Goal: Task Accomplishment & Management: Manage account settings

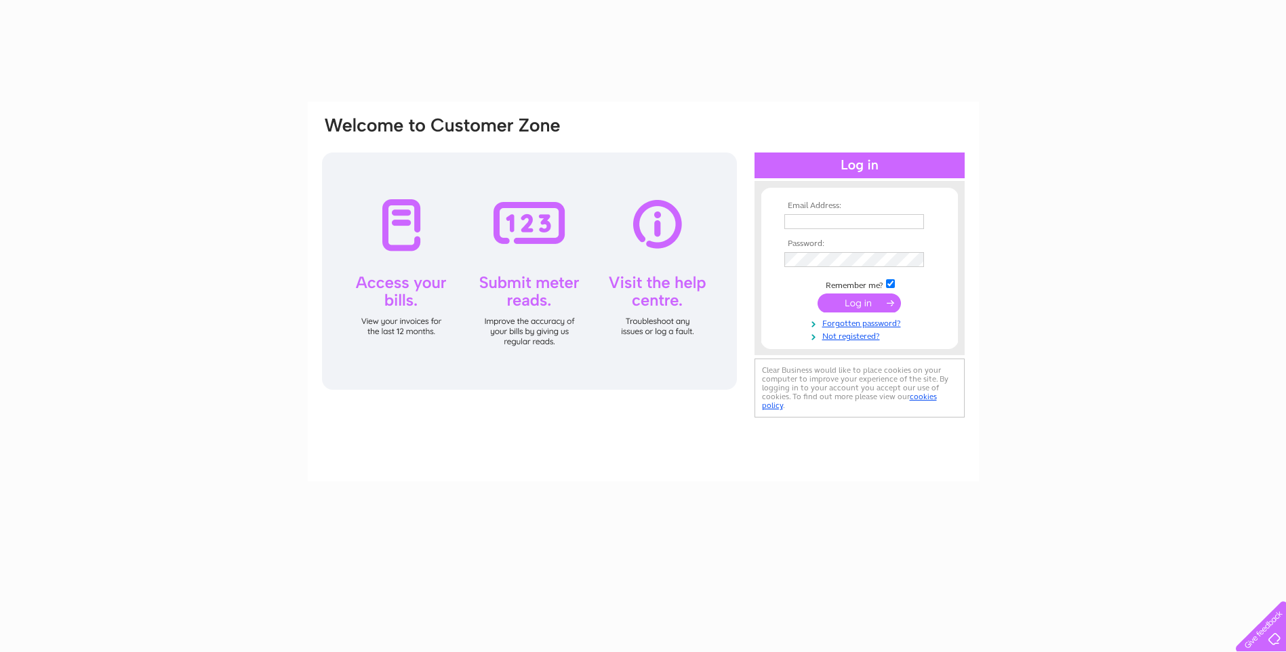
drag, startPoint x: 0, startPoint y: 0, endPoint x: 844, endPoint y: 220, distance: 872.3
click at [844, 220] on input "text" at bounding box center [854, 221] width 140 height 15
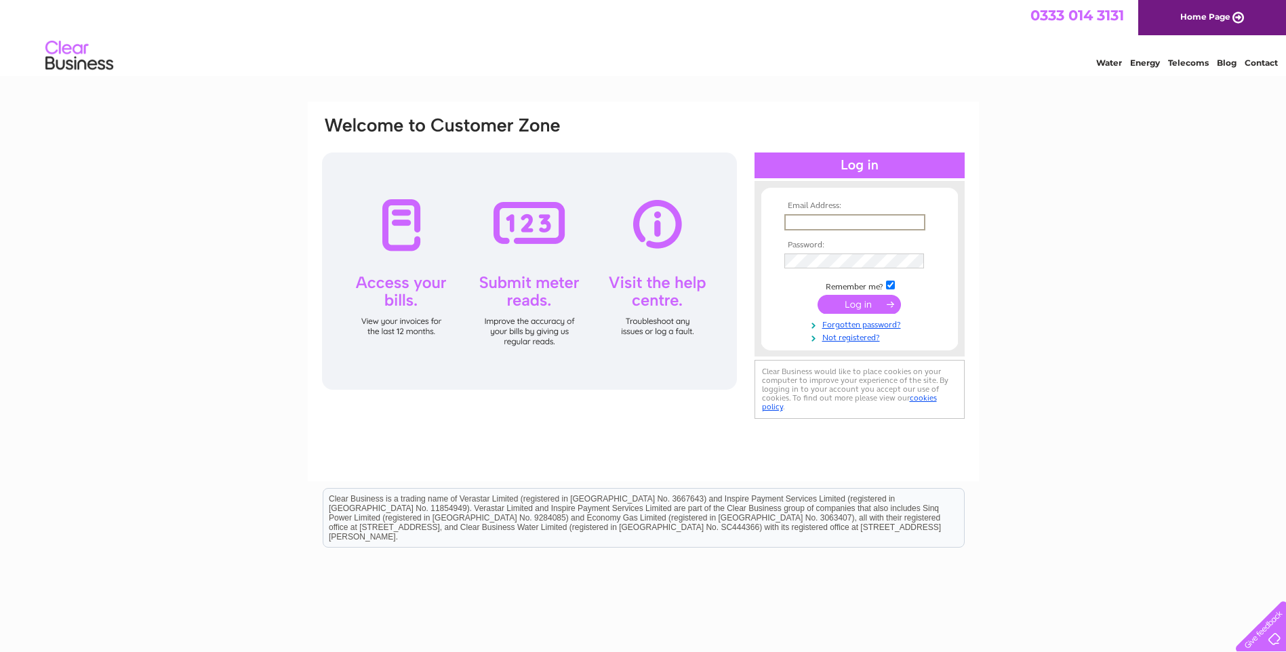
type input "stay@broadbayhouse.co.uk"
click at [818, 295] on input "submit" at bounding box center [859, 304] width 83 height 19
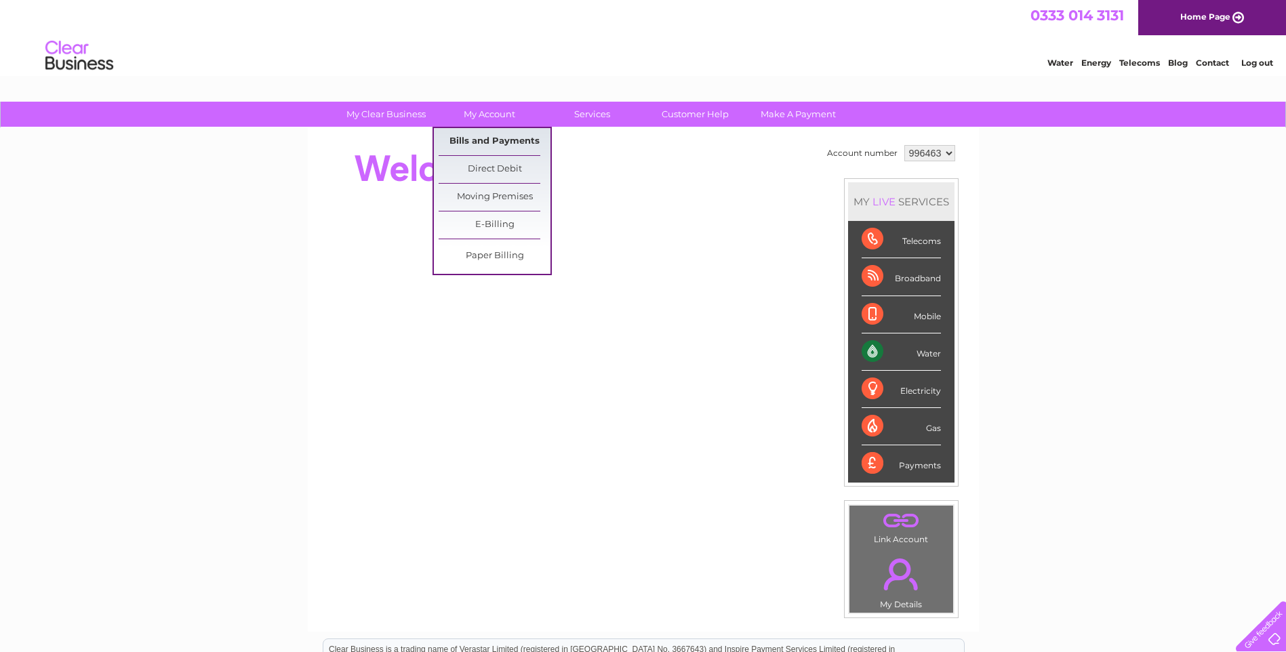
click at [488, 140] on link "Bills and Payments" at bounding box center [495, 141] width 112 height 27
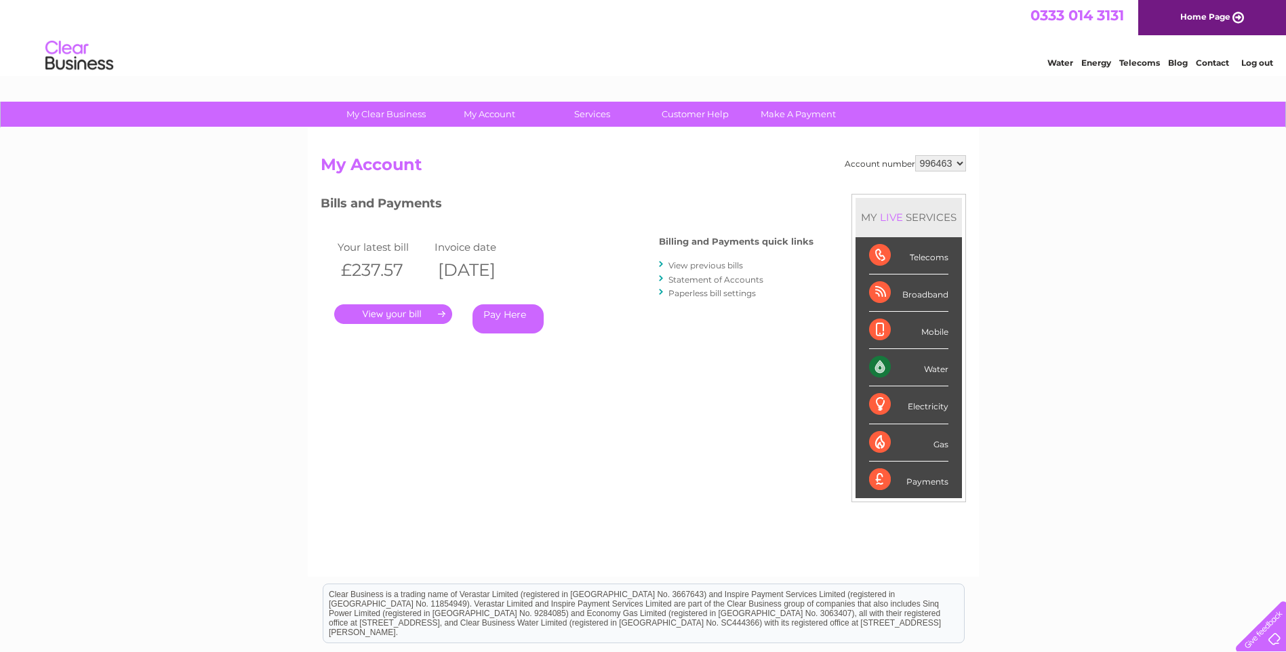
click at [407, 308] on link "." at bounding box center [393, 314] width 118 height 20
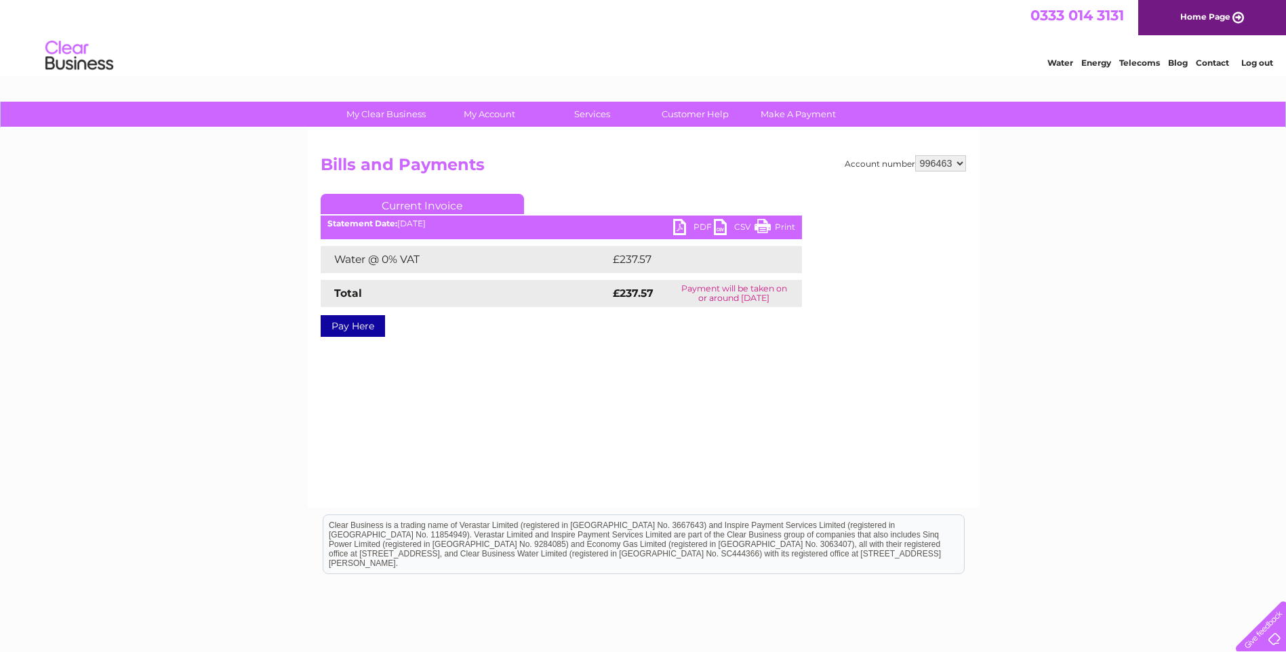
click at [773, 227] on link "Print" at bounding box center [775, 229] width 41 height 20
click at [1251, 60] on link "Log out" at bounding box center [1257, 63] width 32 height 10
